Goal: Task Accomplishment & Management: Manage account settings

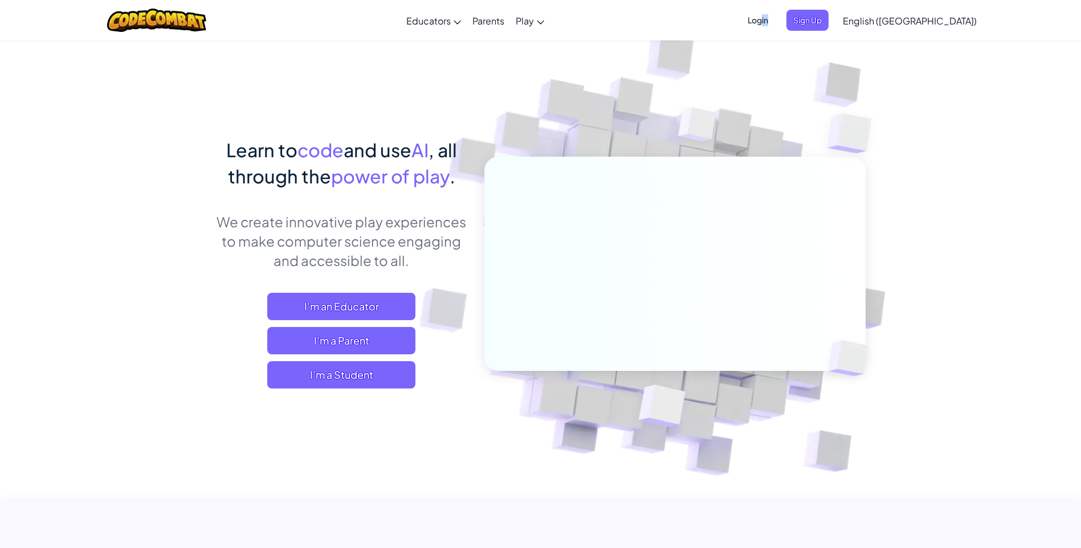
drag, startPoint x: 845, startPoint y: 13, endPoint x: 831, endPoint y: 17, distance: 14.2
click at [831, 17] on ul "Login Sign Up" at bounding box center [784, 20] width 99 height 21
drag, startPoint x: 831, startPoint y: 17, endPoint x: 825, endPoint y: 17, distance: 6.3
click at [775, 17] on span "Login" at bounding box center [758, 20] width 34 height 21
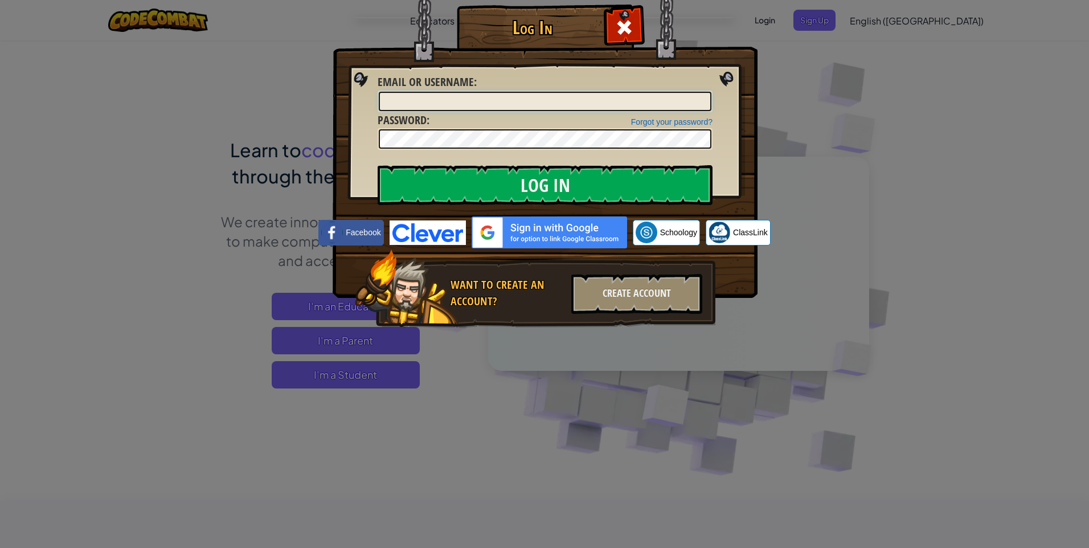
type input "ELLIOTTBRO"
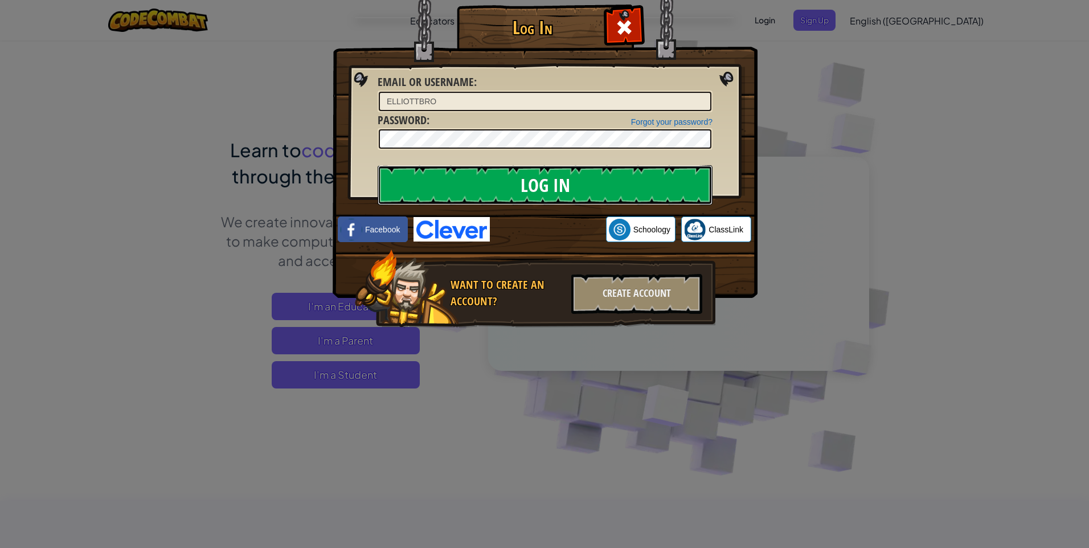
click at [592, 195] on input "Log In" at bounding box center [545, 185] width 335 height 40
click at [590, 168] on input "Log In" at bounding box center [545, 185] width 335 height 40
click at [591, 175] on input "Log In" at bounding box center [545, 185] width 335 height 40
